Goal: Task Accomplishment & Management: Manage account settings

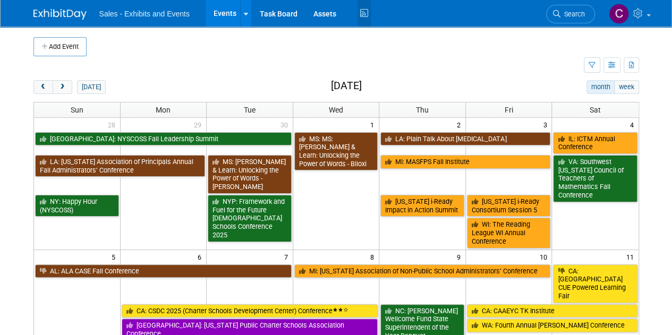
click at [359, 19] on icon at bounding box center [363, 13] width 13 height 16
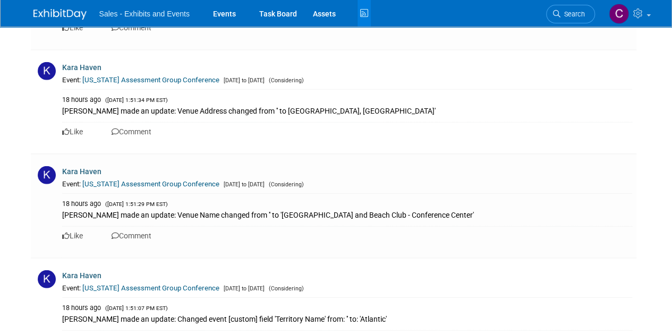
scroll to position [1743, 0]
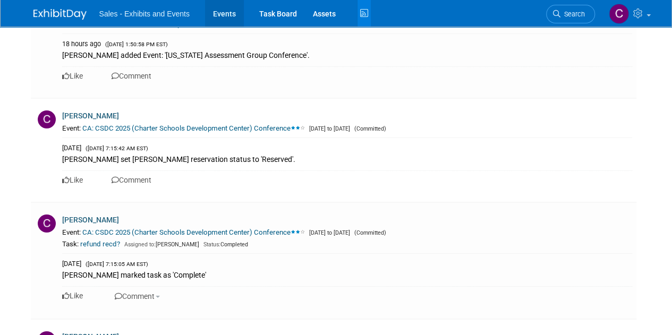
click at [223, 14] on link "Events" at bounding box center [224, 13] width 39 height 27
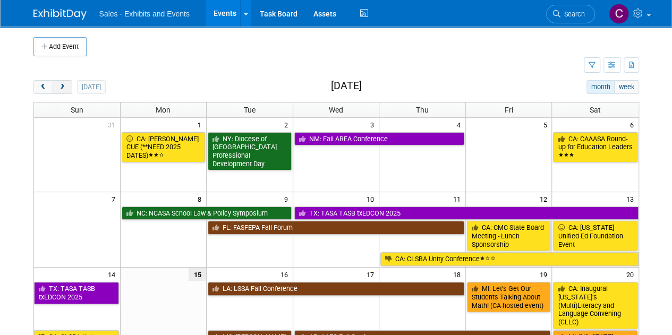
click at [57, 80] on button "next" at bounding box center [63, 87] width 20 height 14
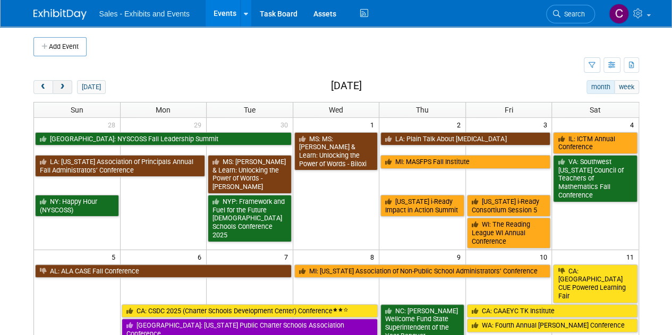
click at [62, 84] on span "next" at bounding box center [62, 87] width 8 height 7
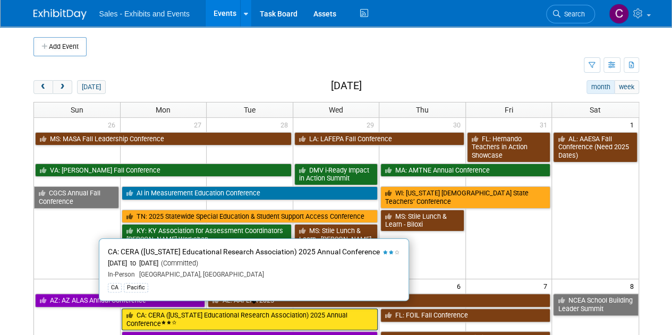
click at [194, 312] on link "CA: CERA ([US_STATE] Educational Research Association) 2025 Annual Conference" at bounding box center [250, 320] width 257 height 22
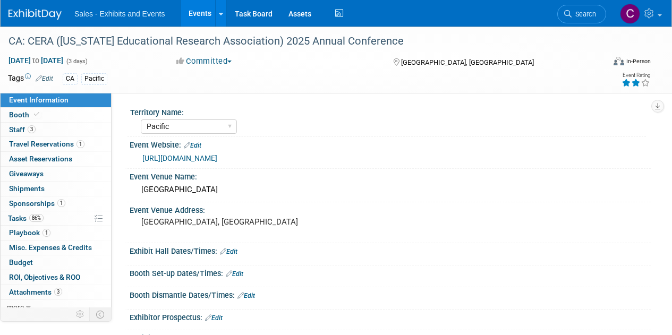
select select "Pacific"
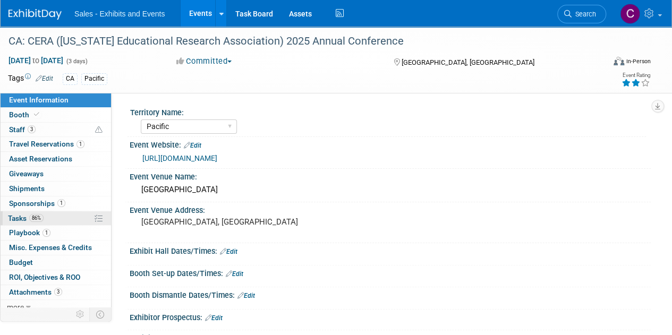
click at [18, 214] on span "Tasks 86%" at bounding box center [26, 218] width 36 height 8
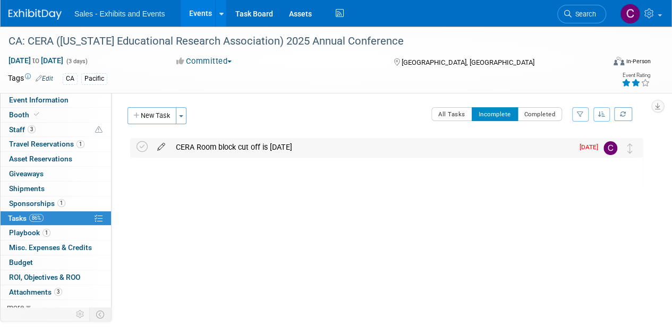
click at [162, 142] on icon at bounding box center [161, 144] width 19 height 13
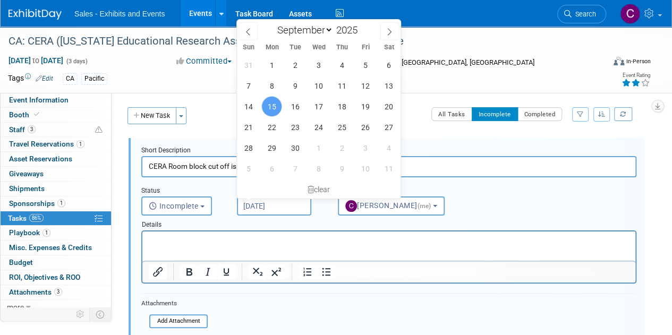
click at [280, 210] on input "Sep 15, 2025" at bounding box center [274, 205] width 74 height 19
click at [264, 125] on span "22" at bounding box center [271, 127] width 21 height 21
type input "Sep 22, 2025"
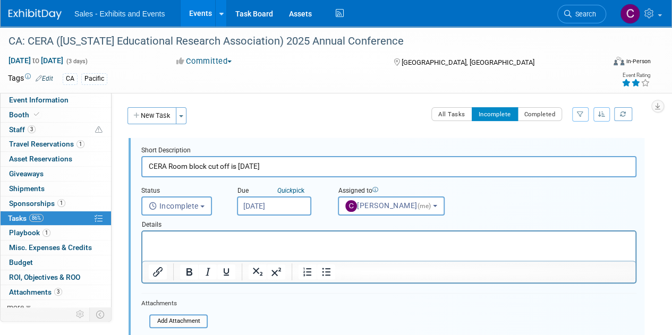
scroll to position [143, 0]
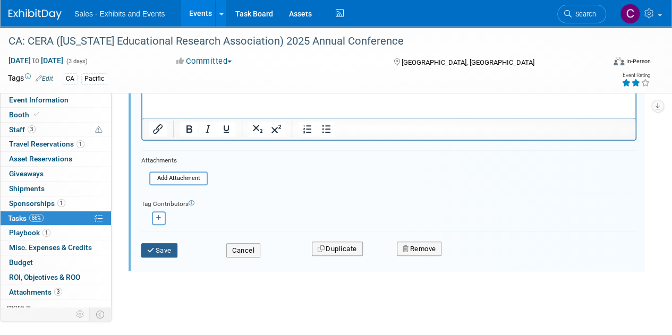
click at [163, 253] on button "Save" at bounding box center [159, 250] width 36 height 15
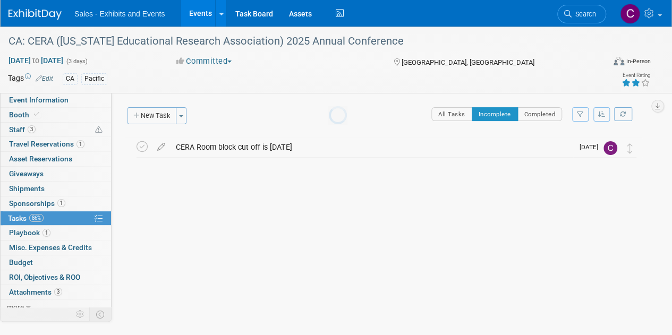
scroll to position [0, 0]
click at [195, 13] on link "Events" at bounding box center [200, 13] width 39 height 27
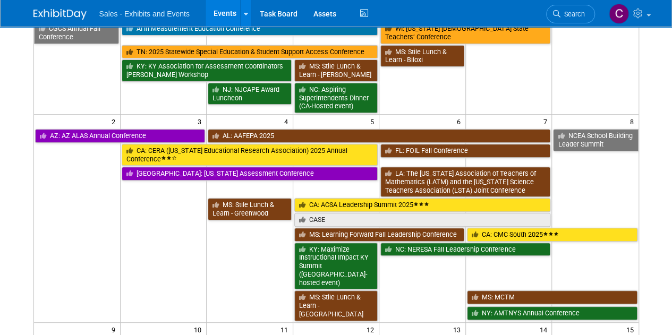
scroll to position [182, 0]
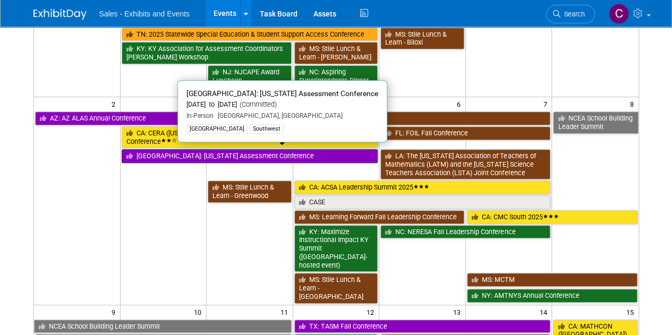
click at [198, 150] on link "[GEOGRAPHIC_DATA]: [US_STATE] Assessment Conference" at bounding box center [250, 156] width 257 height 14
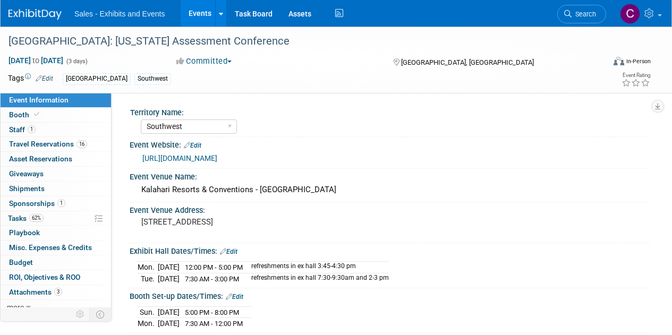
select select "Southwest"
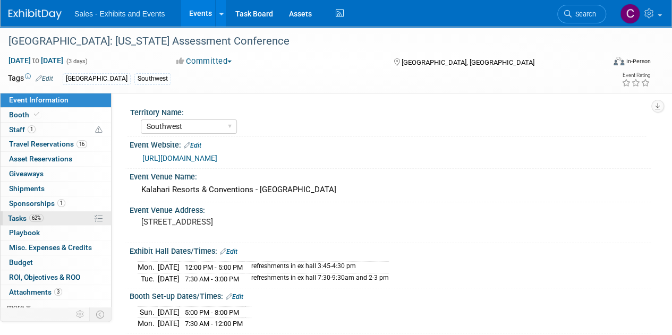
click at [23, 220] on span "Tasks 62%" at bounding box center [26, 218] width 36 height 8
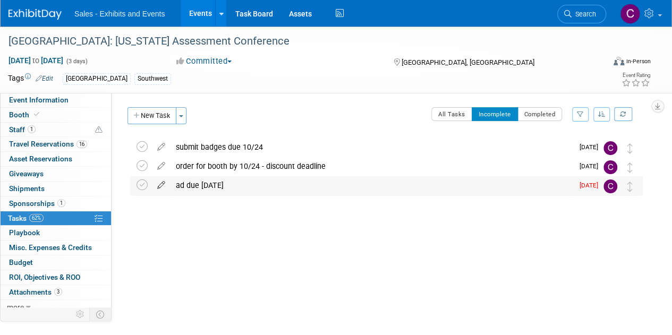
click at [160, 186] on icon at bounding box center [161, 182] width 19 height 13
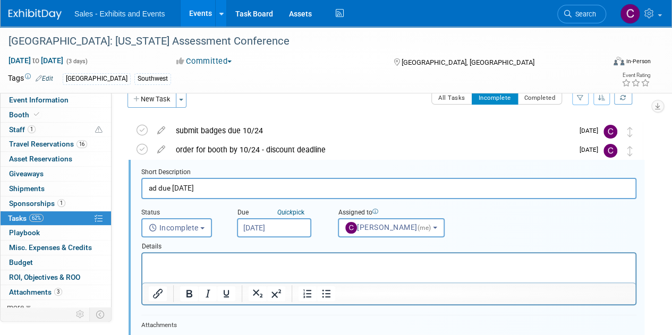
scroll to position [20, 0]
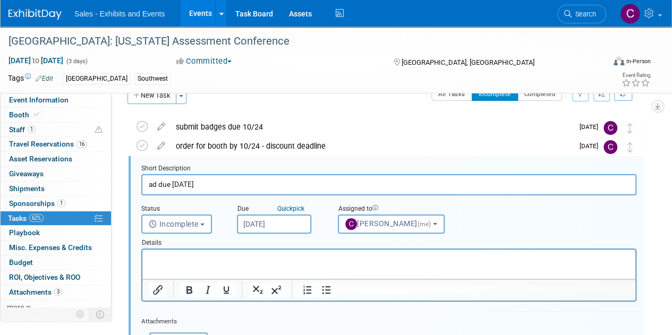
click at [284, 219] on input "[DATE]" at bounding box center [274, 224] width 74 height 19
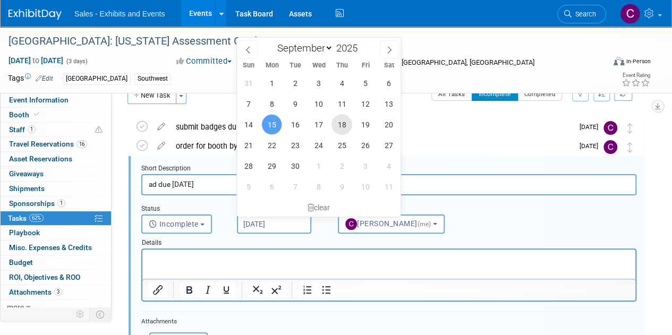
click at [343, 125] on span "18" at bounding box center [341, 124] width 21 height 21
type input "Sep 18, 2025"
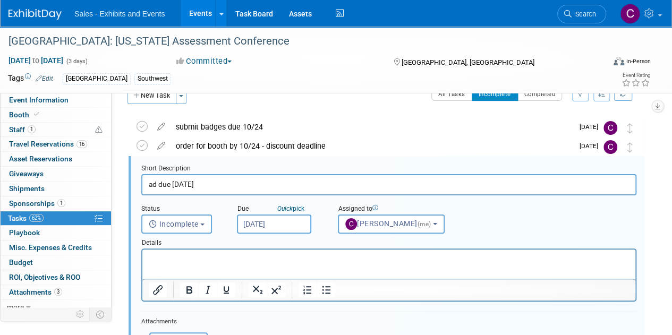
scroll to position [197, 0]
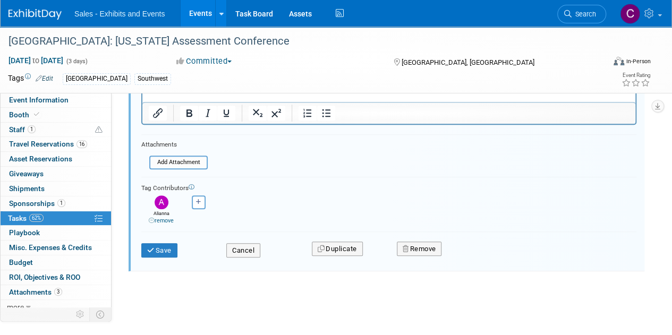
click at [137, 247] on div "Save" at bounding box center [175, 247] width 85 height 22
click at [148, 249] on icon "submit" at bounding box center [151, 250] width 8 height 7
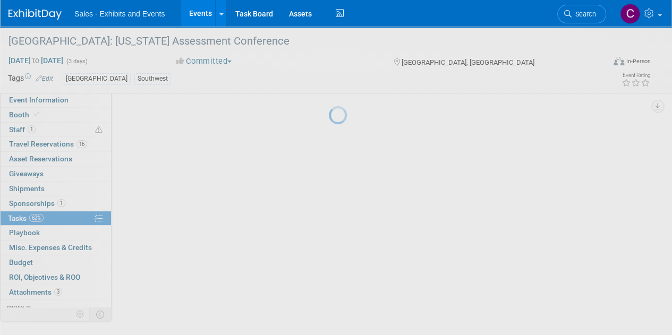
scroll to position [0, 0]
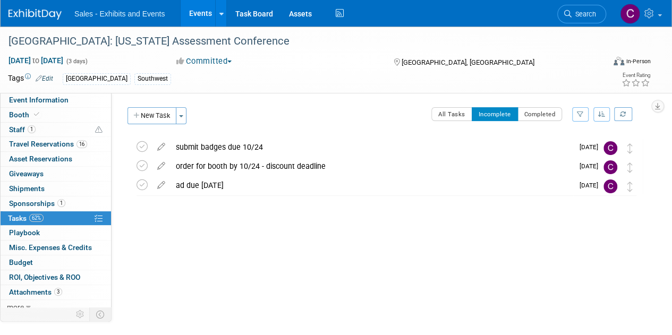
click at [202, 14] on link "Events" at bounding box center [200, 13] width 39 height 27
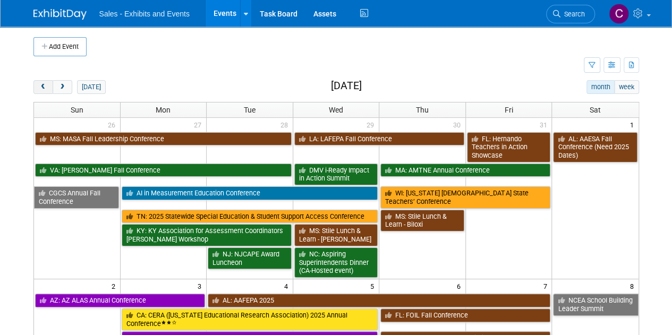
click at [45, 80] on button "prev" at bounding box center [43, 87] width 20 height 14
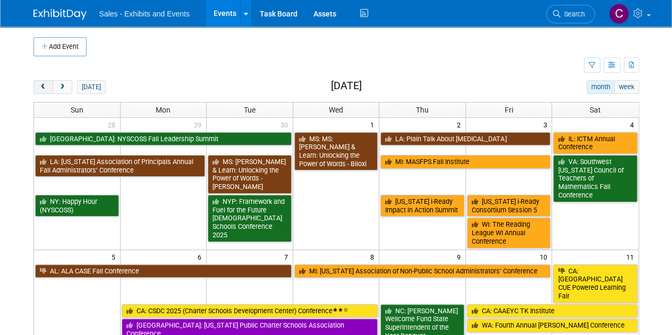
click at [45, 80] on button "prev" at bounding box center [43, 87] width 20 height 14
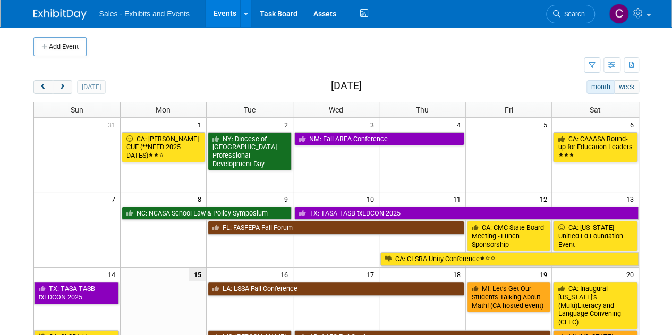
click at [58, 89] on span "next" at bounding box center [62, 87] width 8 height 7
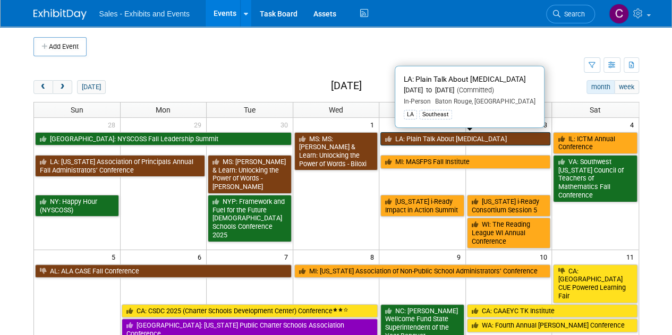
click at [437, 134] on link "LA: Plain Talk About Dyslexia" at bounding box center [465, 139] width 170 height 14
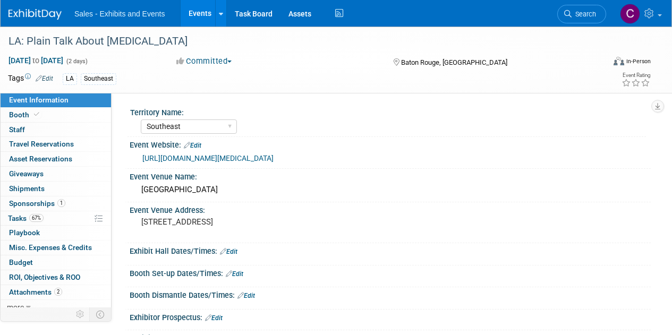
select select "Southeast"
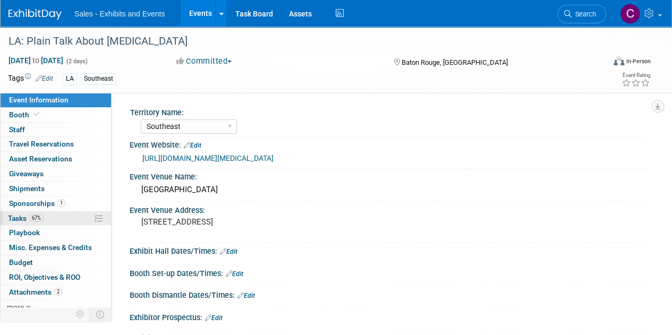
click at [29, 215] on span "Tasks 67%" at bounding box center [26, 218] width 36 height 8
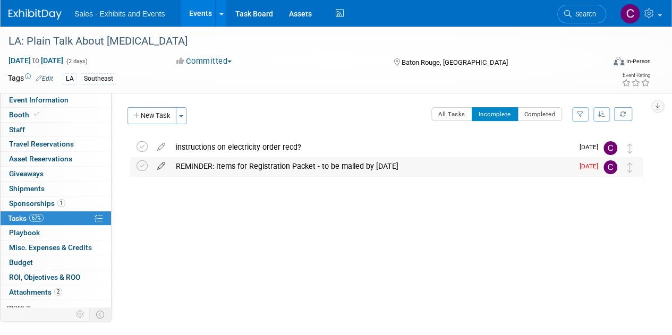
click at [159, 165] on icon at bounding box center [161, 163] width 19 height 13
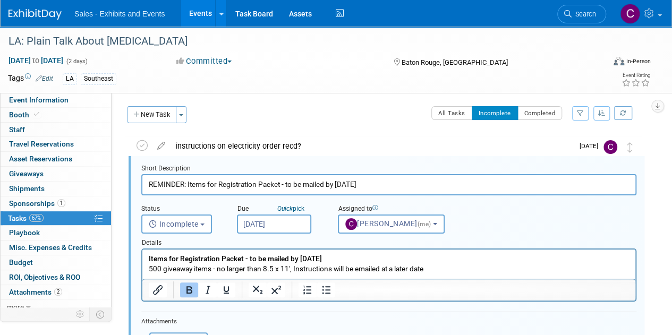
scroll to position [1, 0]
click at [277, 226] on input "[DATE]" at bounding box center [274, 224] width 74 height 19
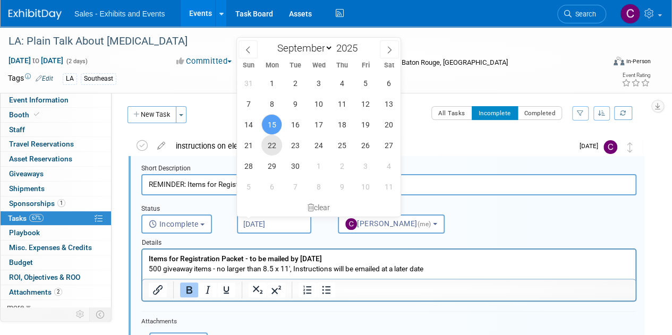
click at [266, 146] on span "22" at bounding box center [271, 145] width 21 height 21
type input "Sep 22, 2025"
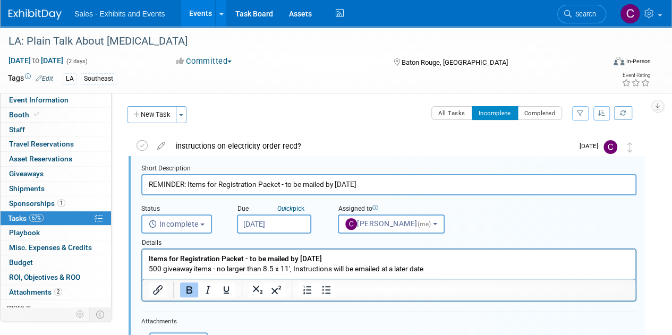
scroll to position [162, 0]
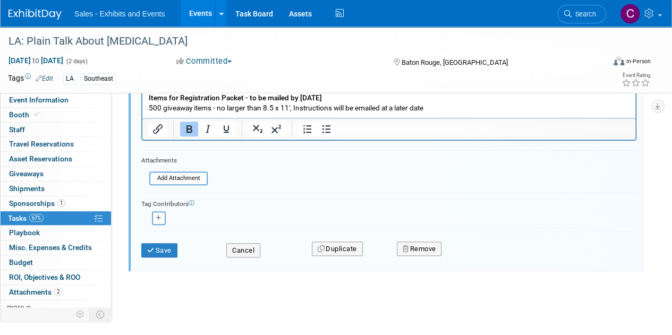
click at [163, 242] on div "Save" at bounding box center [175, 247] width 85 height 22
click at [160, 245] on button "Save" at bounding box center [159, 250] width 36 height 15
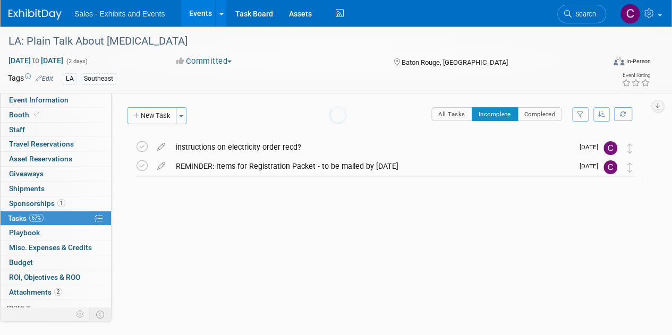
scroll to position [0, 0]
click at [196, 12] on link "Events" at bounding box center [200, 13] width 39 height 27
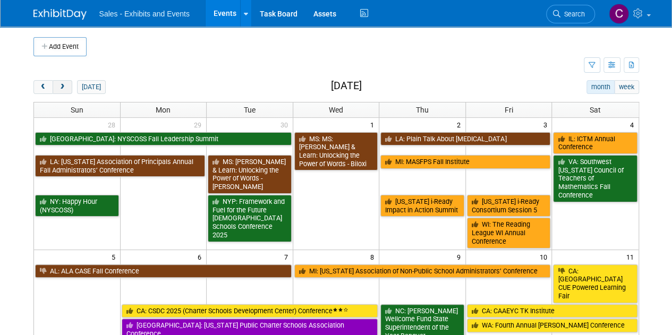
click at [67, 90] on button "next" at bounding box center [63, 87] width 20 height 14
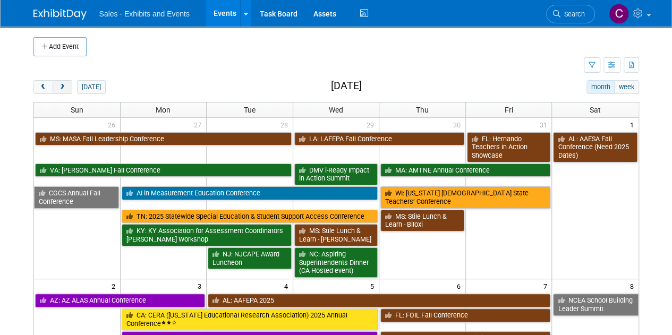
click at [67, 90] on button "next" at bounding box center [63, 87] width 20 height 14
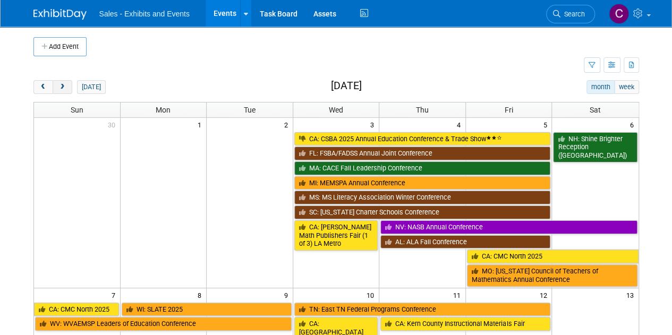
click at [67, 90] on button "next" at bounding box center [63, 87] width 20 height 14
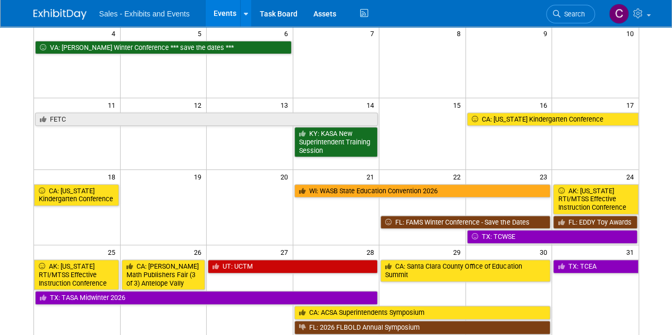
scroll to position [189, 0]
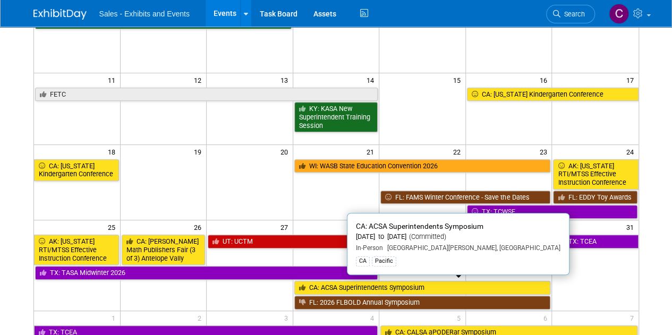
drag, startPoint x: 340, startPoint y: 287, endPoint x: 217, endPoint y: 255, distance: 126.7
click at [340, 287] on link "CA: ACSA Superintendents Symposium" at bounding box center [422, 288] width 257 height 14
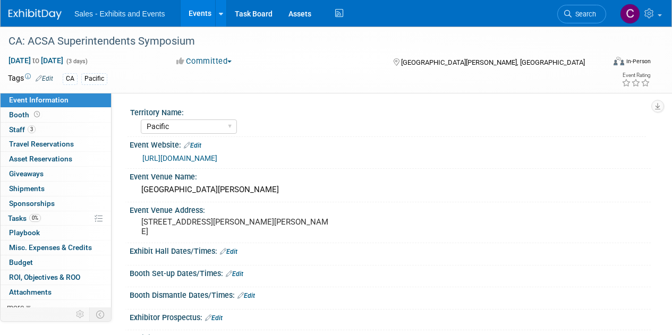
select select "Pacific"
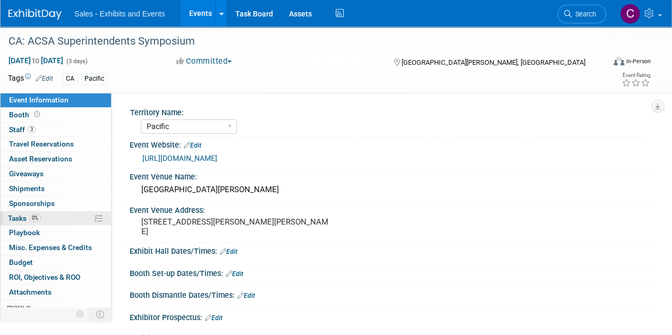
click at [16, 214] on span "Tasks 0%" at bounding box center [24, 218] width 33 height 8
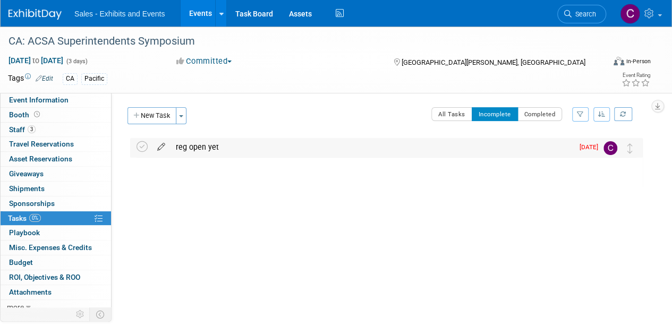
click at [167, 145] on icon at bounding box center [161, 144] width 19 height 13
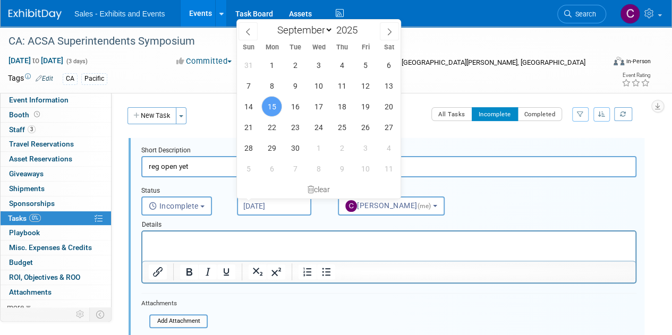
click at [285, 199] on input "Sep 15, 2025" at bounding box center [274, 205] width 74 height 19
click at [390, 25] on span at bounding box center [389, 31] width 19 height 18
select select "9"
click at [369, 132] on span "24" at bounding box center [365, 127] width 21 height 21
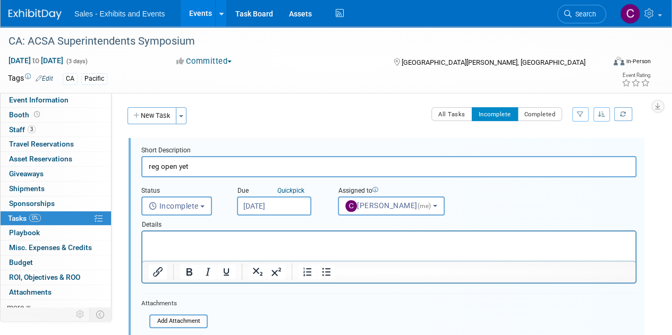
click at [286, 211] on input "Oct 24, 2025" at bounding box center [274, 205] width 74 height 19
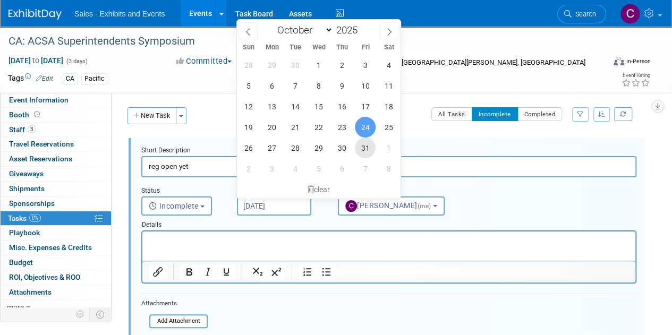
click at [355, 148] on span "31" at bounding box center [365, 148] width 21 height 21
type input "Oct 31, 2025"
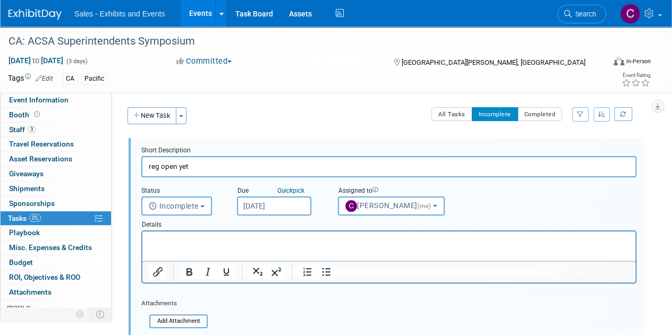
scroll to position [143, 0]
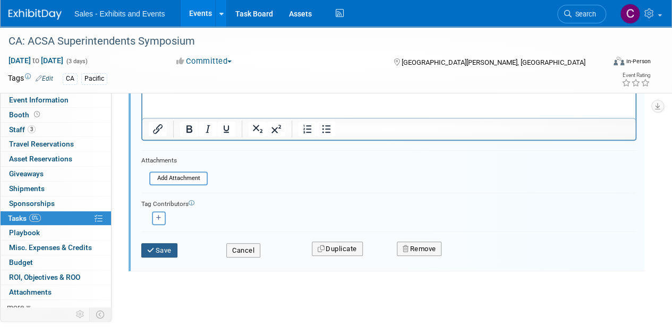
click at [156, 246] on button "Save" at bounding box center [159, 250] width 36 height 15
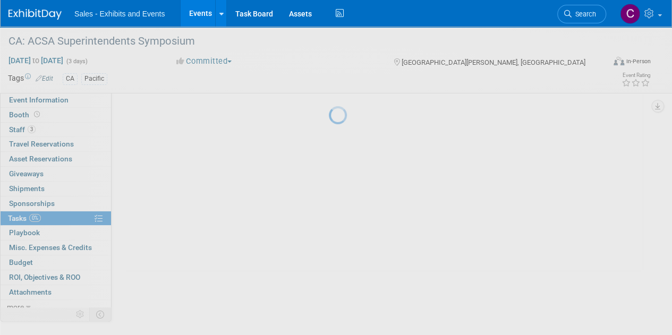
scroll to position [0, 0]
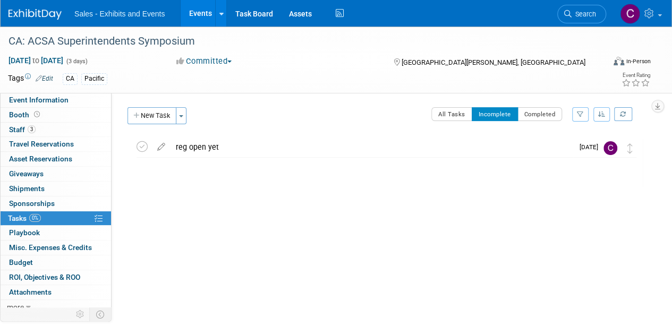
click at [199, 17] on link "Events" at bounding box center [200, 13] width 39 height 27
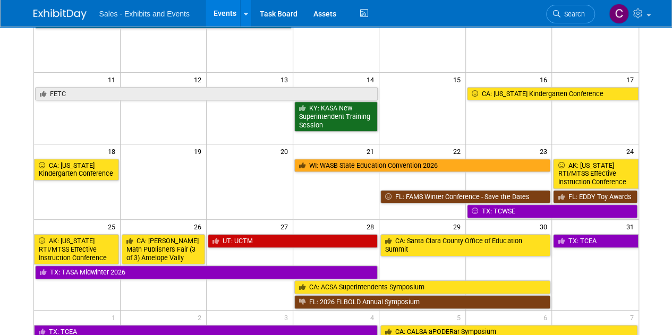
scroll to position [190, 0]
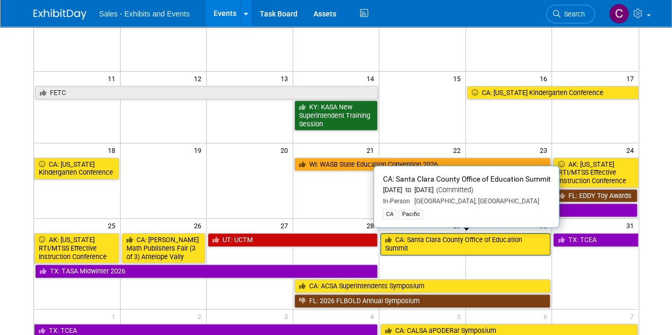
click at [435, 234] on link "CA: Santa Clara County Office of Education Summit" at bounding box center [465, 244] width 170 height 22
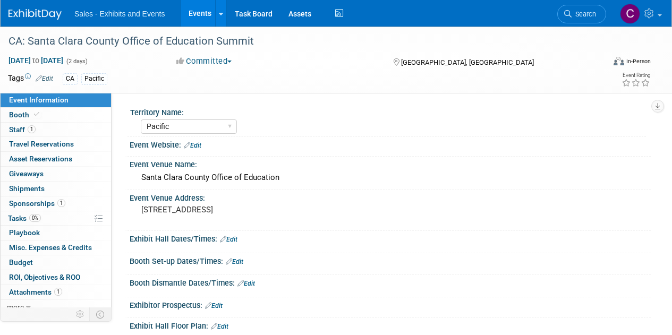
select select "Pacific"
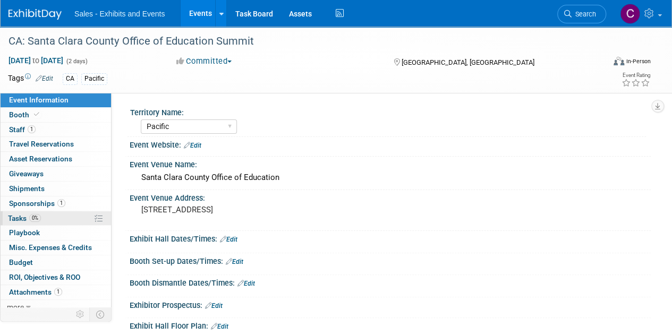
click at [25, 218] on span "Tasks 0%" at bounding box center [24, 218] width 33 height 8
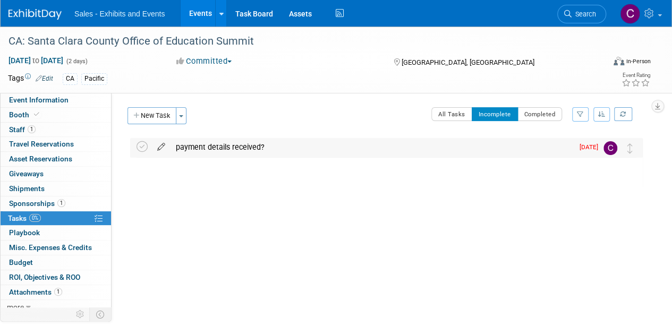
click at [159, 147] on icon at bounding box center [161, 144] width 19 height 13
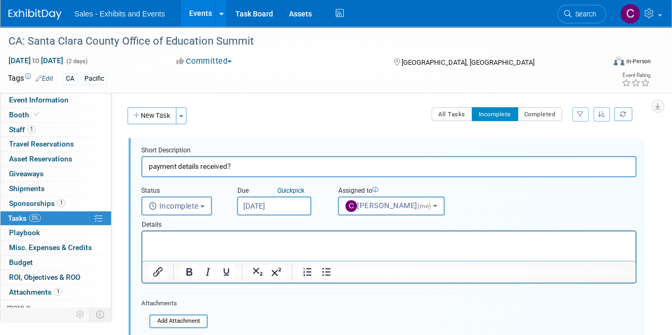
click at [302, 205] on input "Sep 15, 2025" at bounding box center [274, 205] width 74 height 19
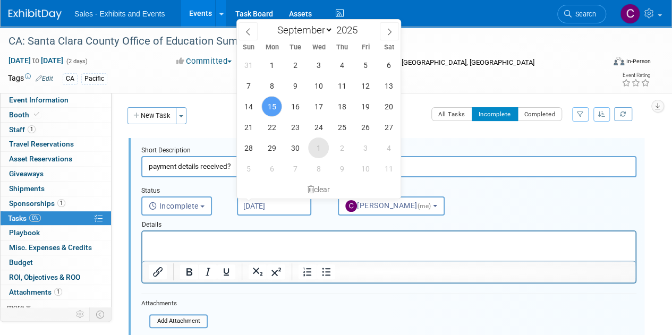
click at [321, 150] on span "1" at bounding box center [318, 148] width 21 height 21
type input "Oct 1, 2025"
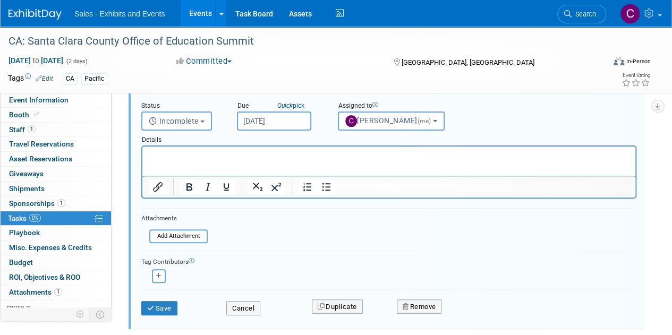
scroll to position [88, 0]
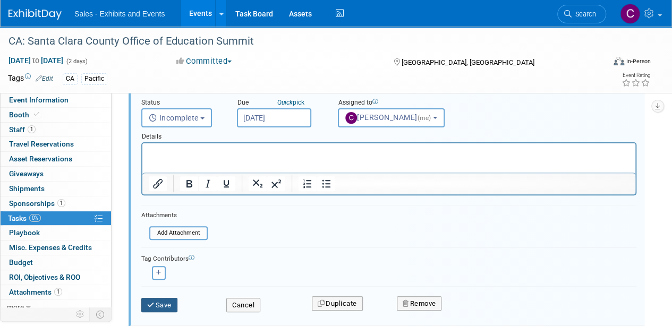
click at [155, 310] on button "Save" at bounding box center [159, 305] width 36 height 15
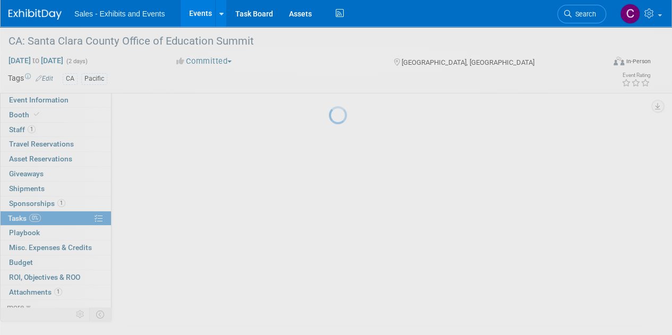
scroll to position [0, 0]
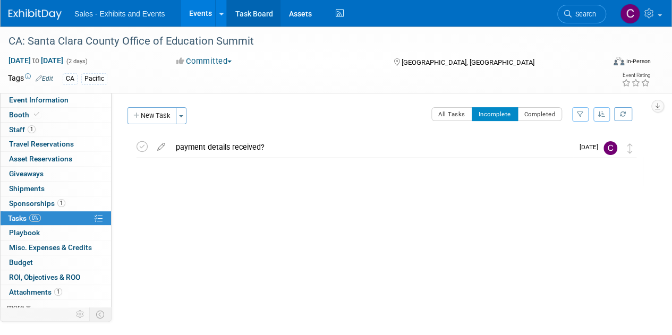
click at [259, 9] on link "Task Board" at bounding box center [254, 13] width 54 height 27
